Goal: Task Accomplishment & Management: Manage account settings

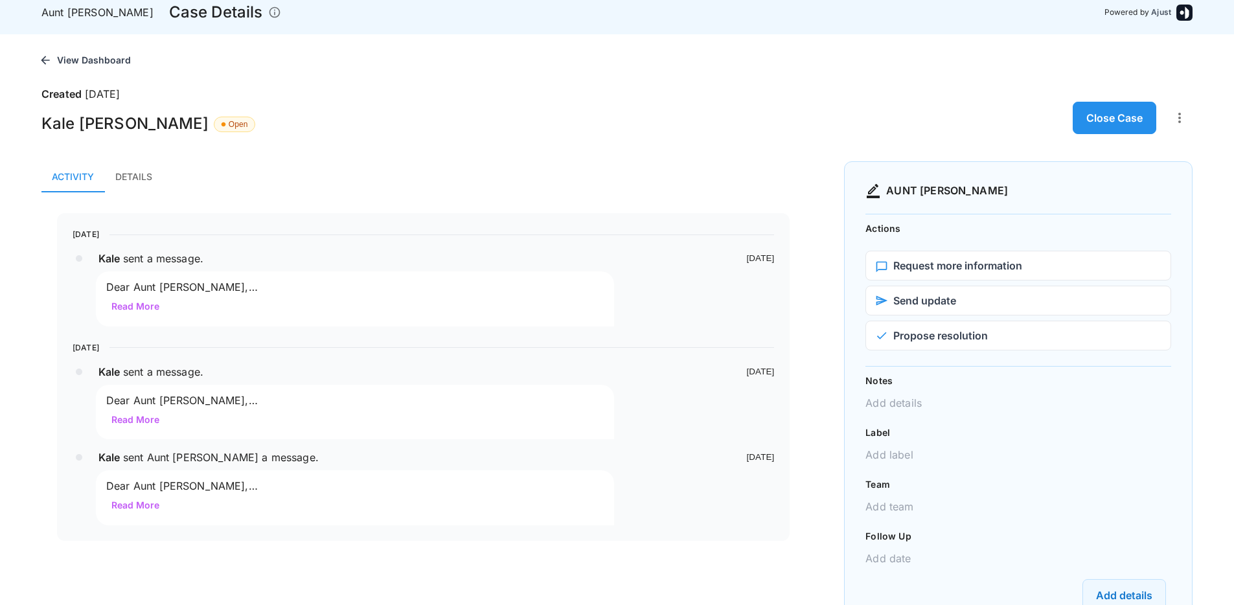
scroll to position [45, 0]
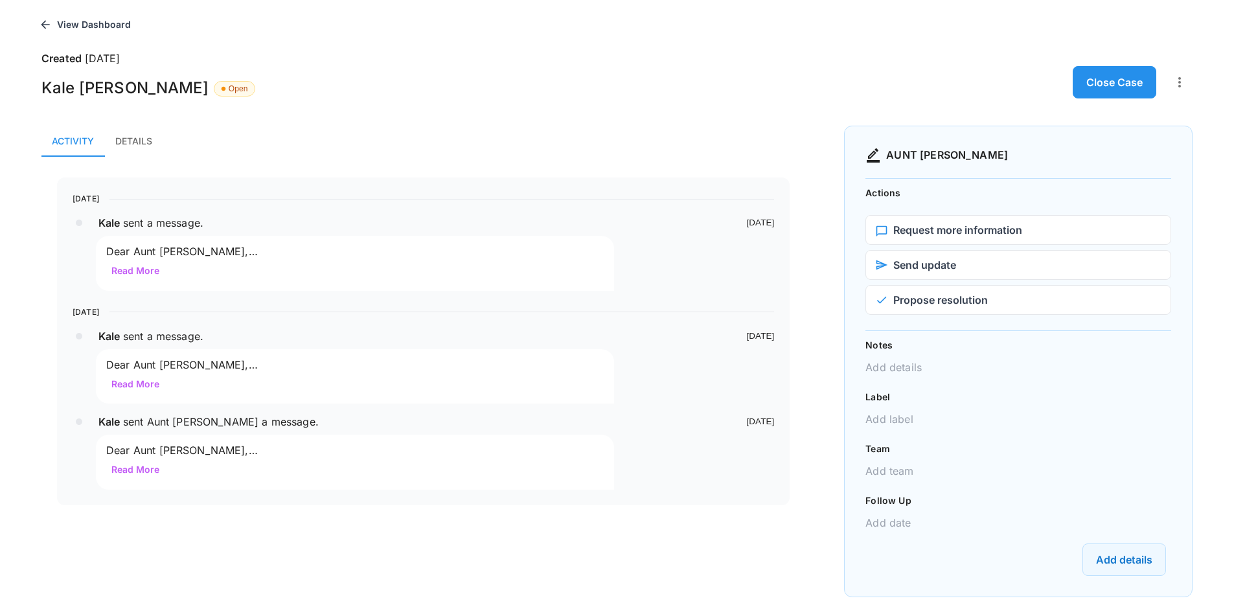
click at [181, 163] on div "[DATE] [PERSON_NAME] sent a message . [DATE] Dear Aunt [PERSON_NAME], I hope th…" at bounding box center [422, 342] width 763 height 370
click at [144, 149] on button "Details" at bounding box center [133, 141] width 58 height 31
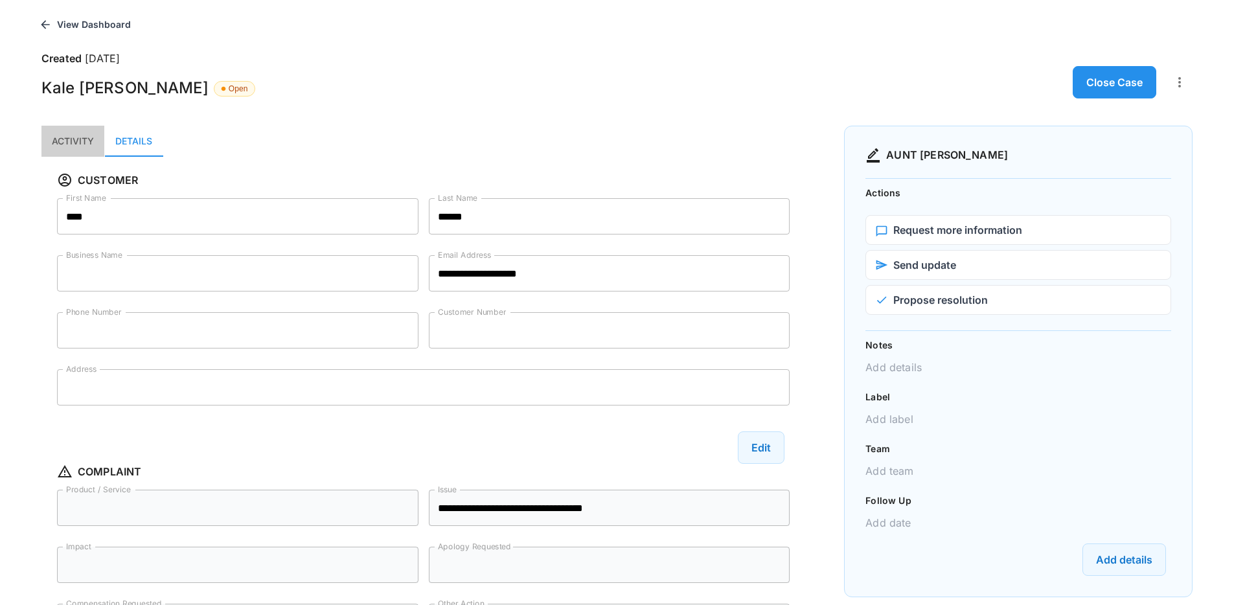
click at [89, 139] on button "Activity" at bounding box center [72, 141] width 63 height 31
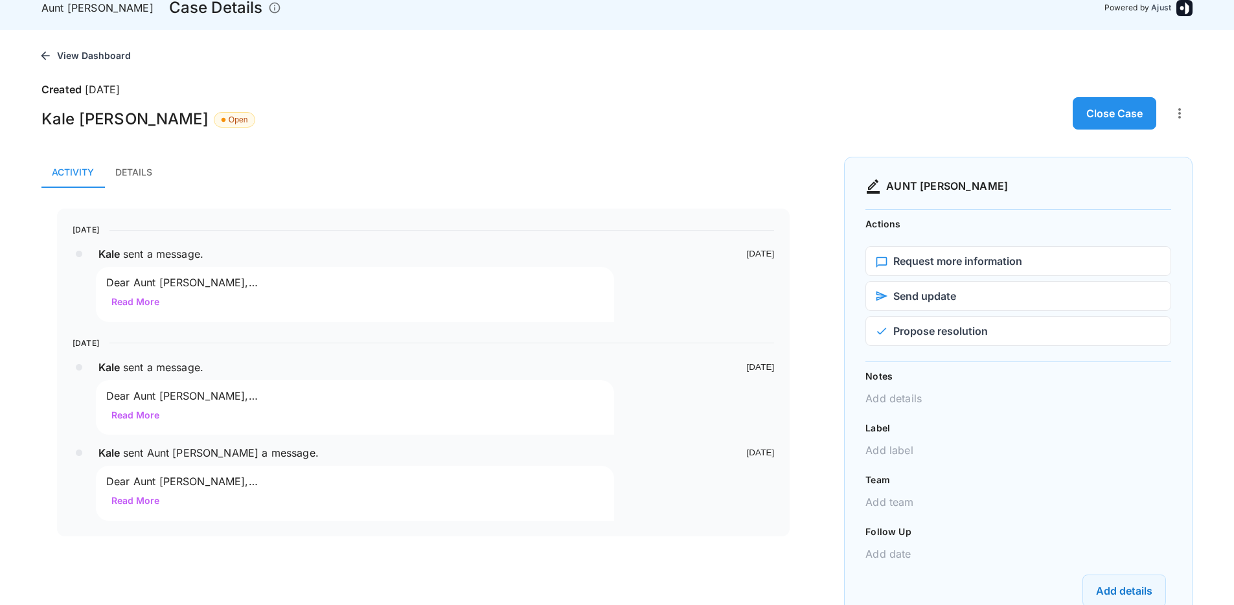
scroll to position [0, 0]
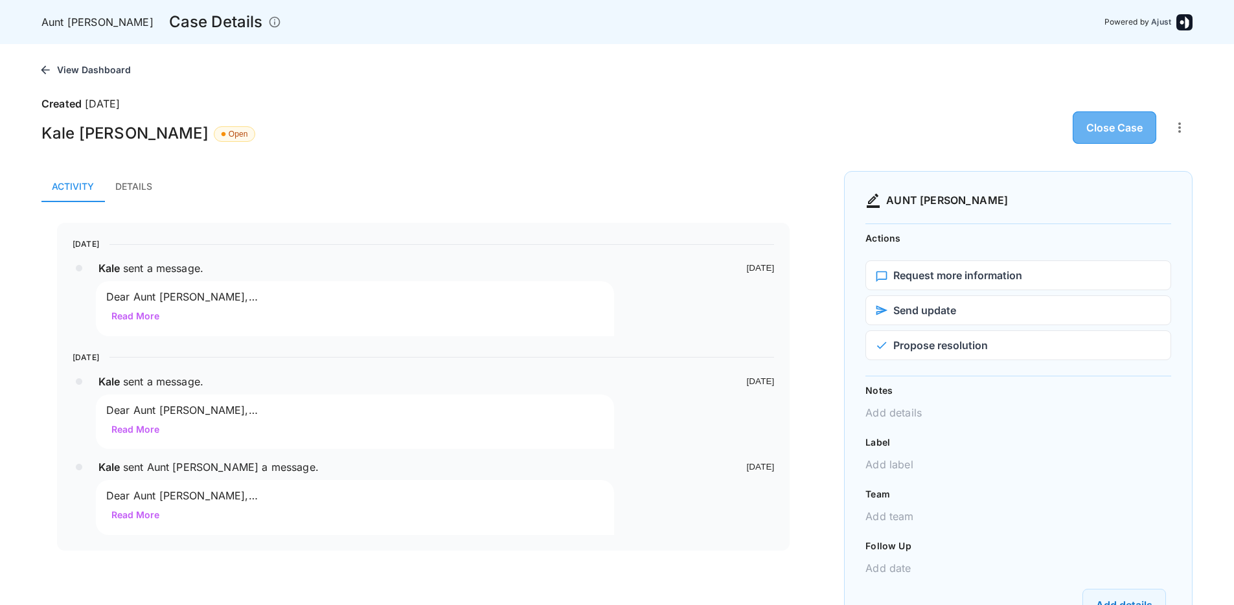
click at [1132, 137] on button "Close Case" at bounding box center [1114, 127] width 84 height 32
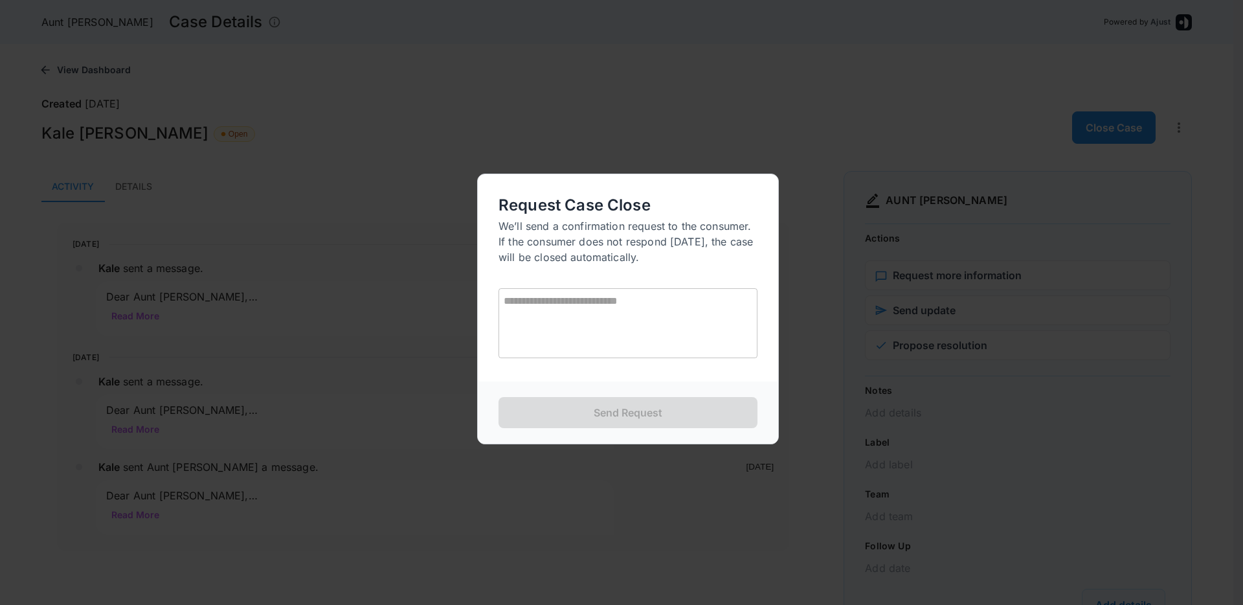
click at [805, 284] on div at bounding box center [621, 302] width 1243 height 605
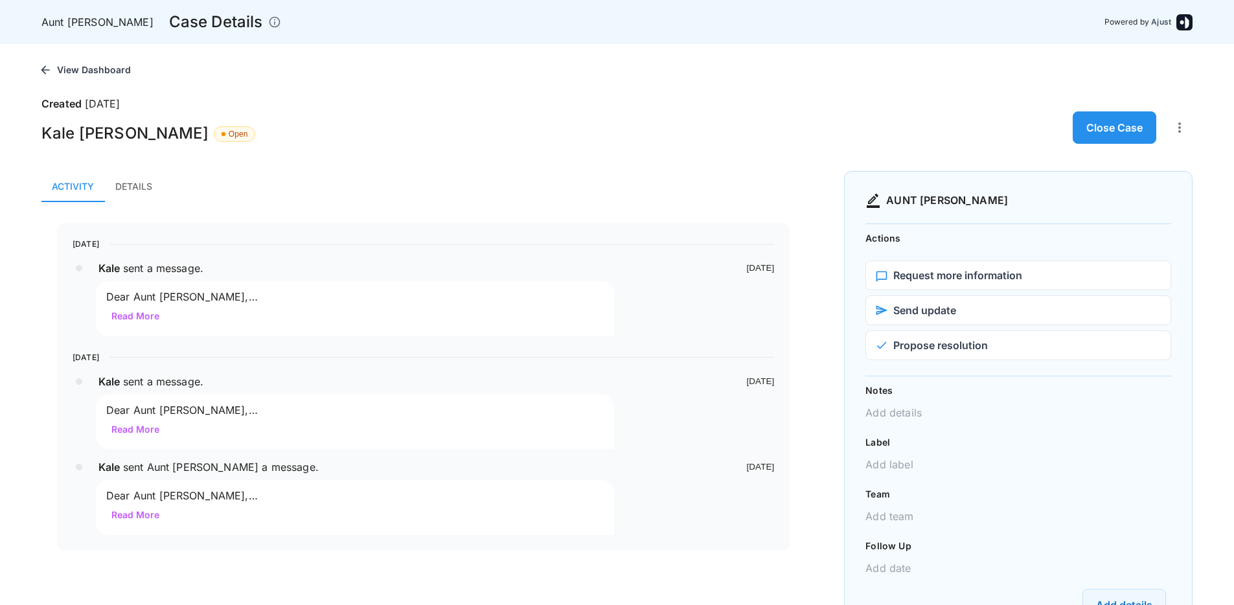
click at [1105, 120] on button "Close Case" at bounding box center [1114, 127] width 84 height 32
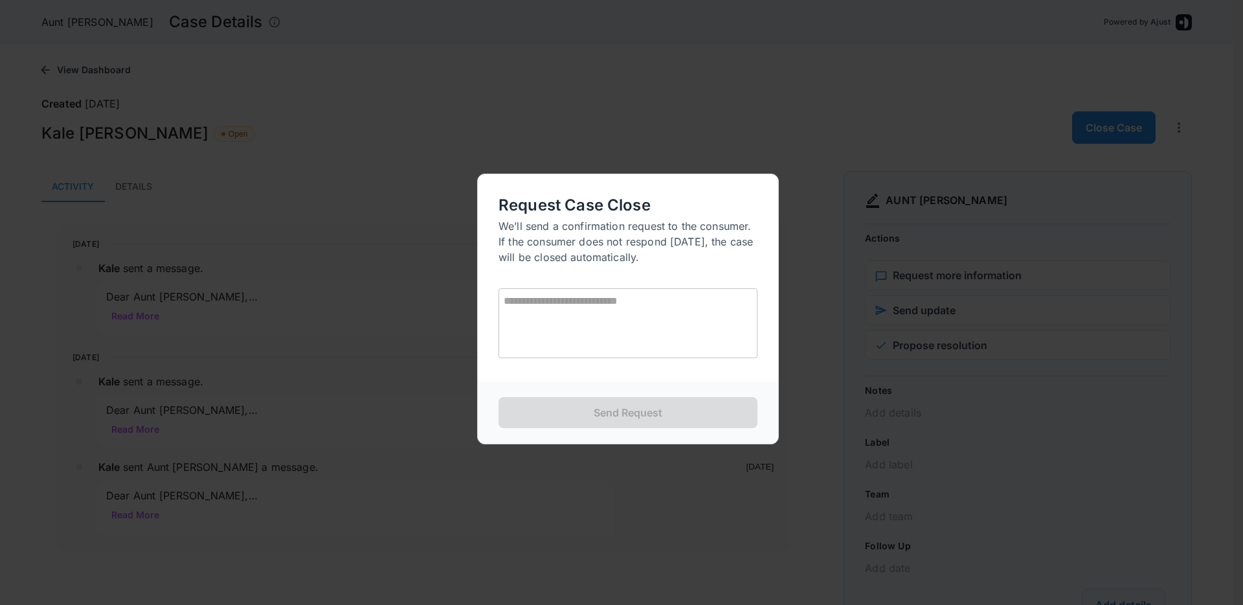
click at [793, 287] on div at bounding box center [621, 302] width 1243 height 605
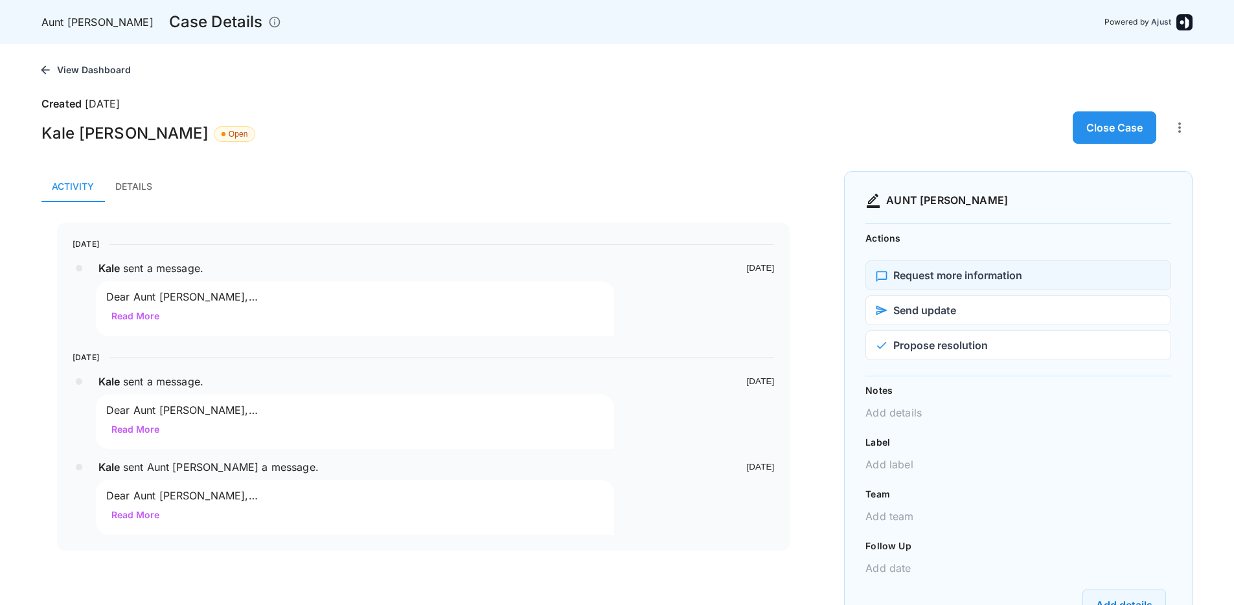
click at [927, 273] on button "Request more information" at bounding box center [1018, 275] width 306 height 30
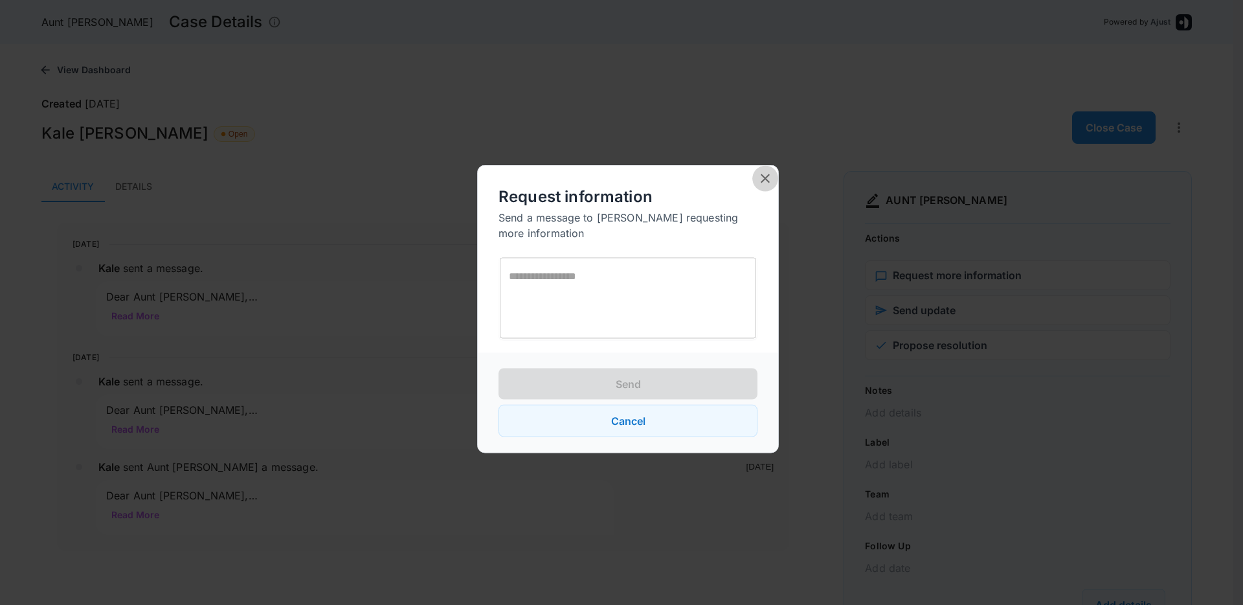
click at [758, 185] on icon "close" at bounding box center [766, 179] width 16 height 16
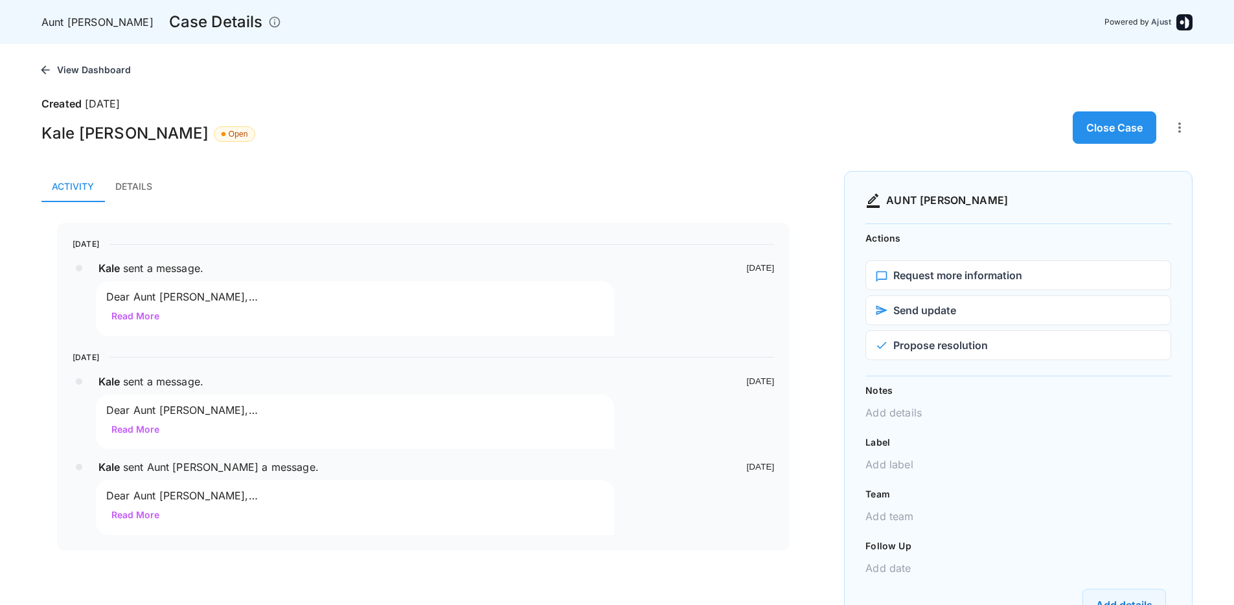
click at [895, 308] on div "Aunt [PERSON_NAME] Case Details Powered by Ajust View Dashboard Created [DATE] …" at bounding box center [617, 302] width 1234 height 605
click at [890, 308] on button "Send update" at bounding box center [1018, 310] width 306 height 30
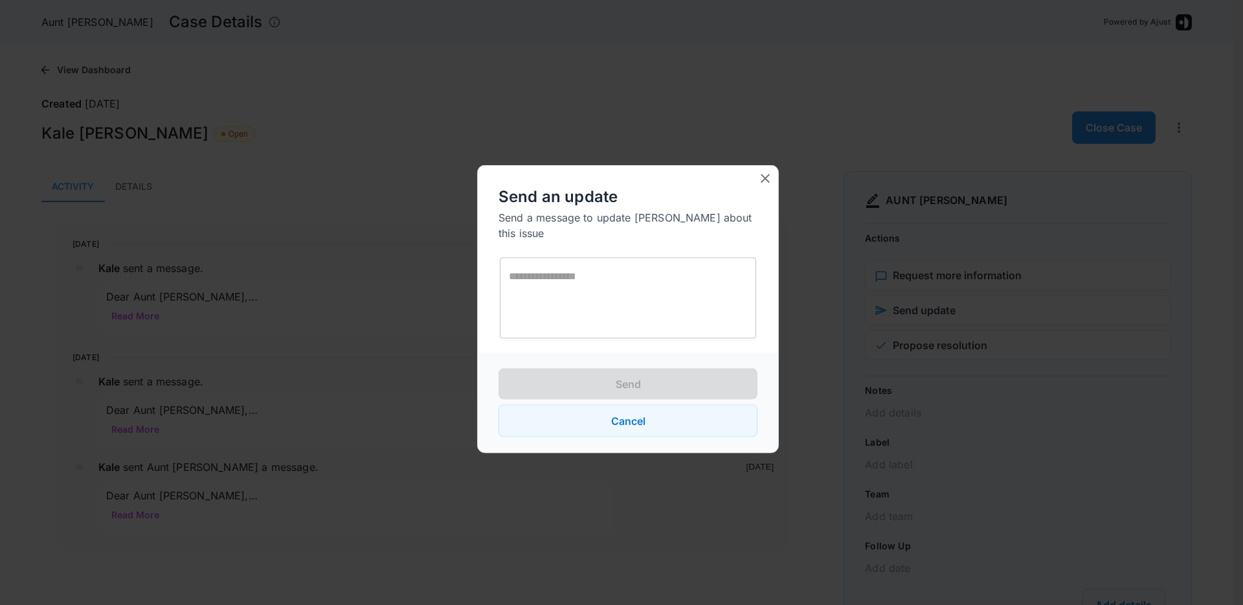
click at [752, 190] on button "close" at bounding box center [765, 179] width 26 height 26
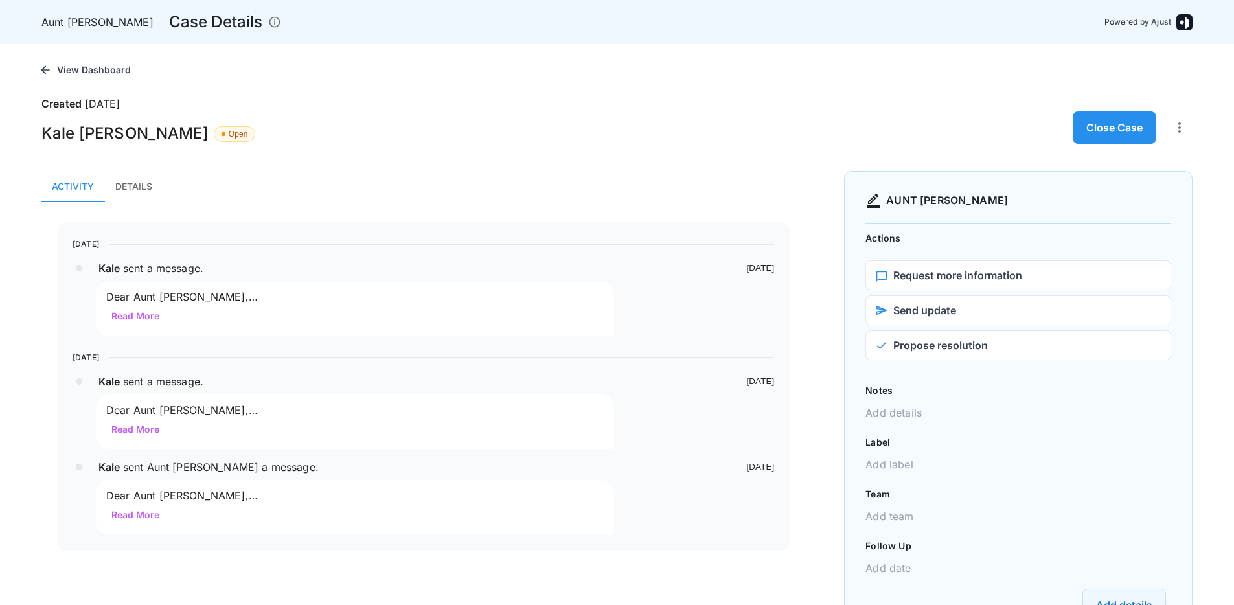
click at [907, 355] on div at bounding box center [617, 302] width 1234 height 605
click at [899, 354] on button "Propose resolution" at bounding box center [1018, 345] width 306 height 30
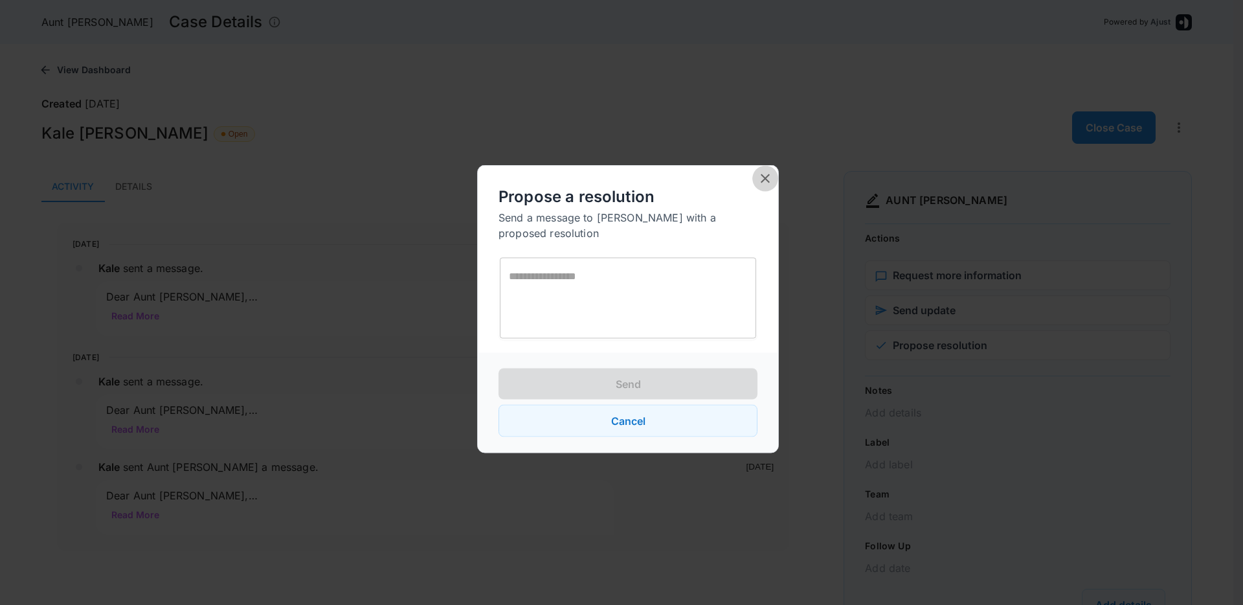
click at [758, 187] on icon "close" at bounding box center [766, 179] width 16 height 16
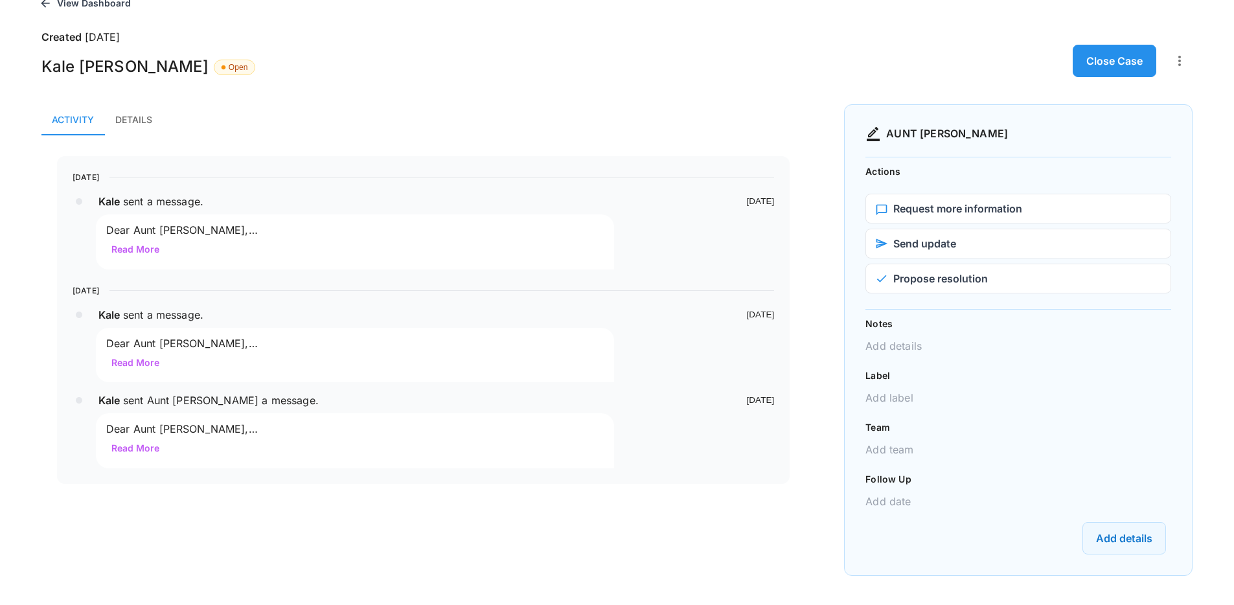
scroll to position [79, 0]
